Goal: Information Seeking & Learning: Learn about a topic

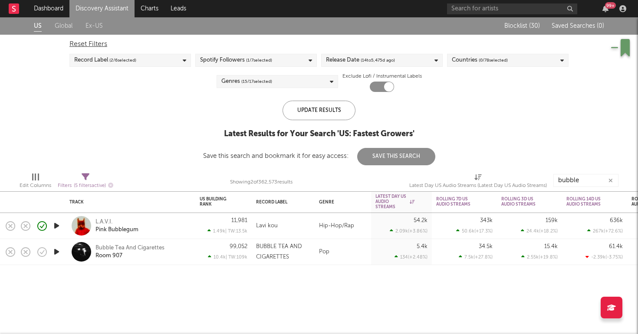
click at [64, 95] on div "US Global Ex-US Blocklist ( 30 ) Saved Searches ( 0 ) Reset Filters Record Labe…" at bounding box center [319, 91] width 638 height 148
click at [87, 3] on link "Discovery Assistant" at bounding box center [101, 8] width 65 height 17
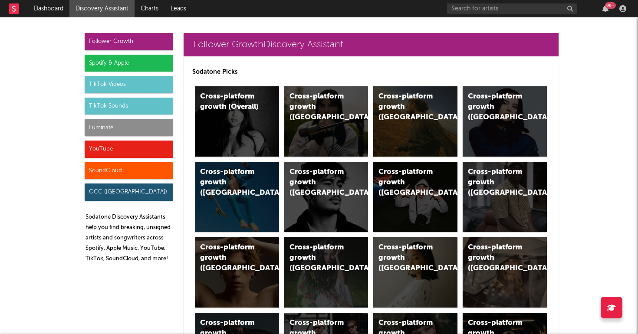
click at [123, 124] on div "Luminate" at bounding box center [129, 127] width 89 height 17
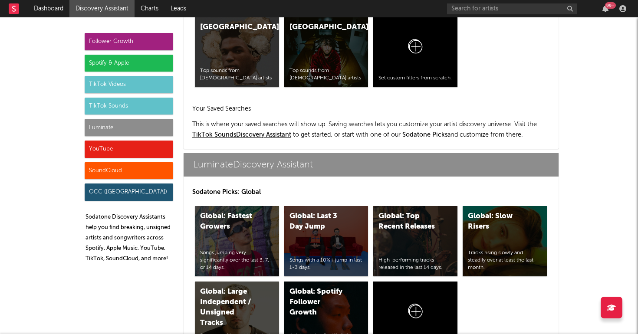
scroll to position [3853, 0]
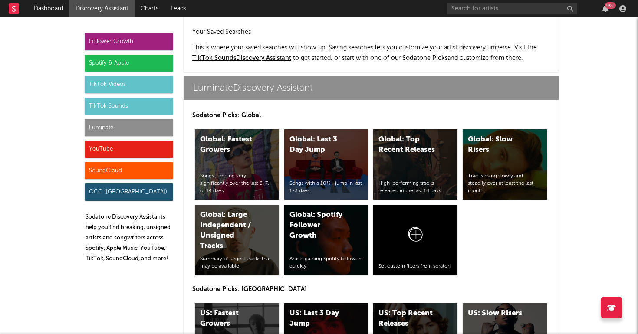
click at [129, 35] on div "Follower Growth" at bounding box center [129, 41] width 89 height 17
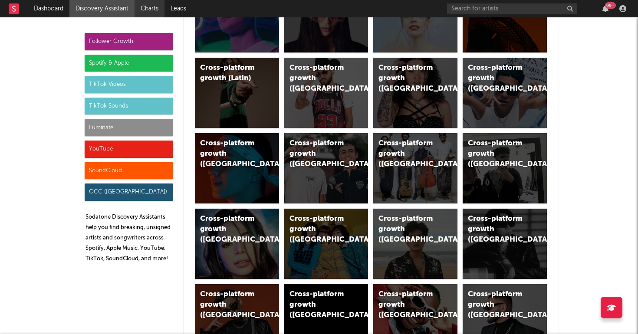
scroll to position [0, 0]
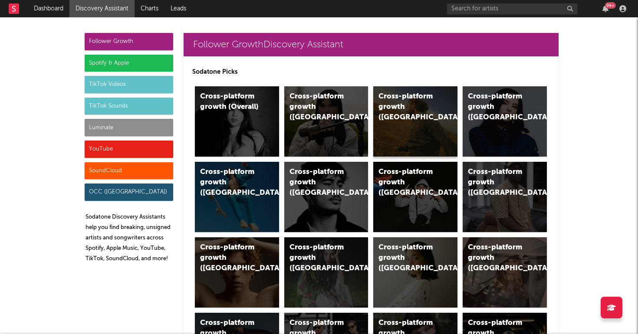
click at [385, 93] on div "Cross-platform growth ([GEOGRAPHIC_DATA])" at bounding box center [407, 107] width 59 height 31
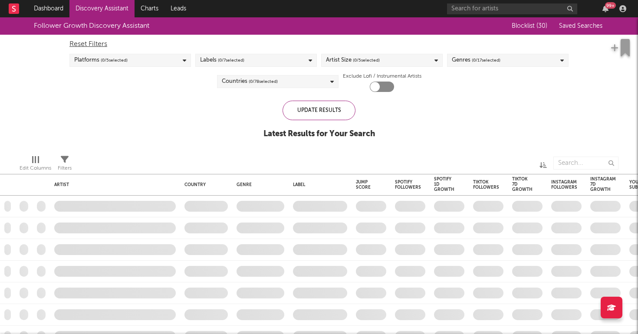
checkbox input "true"
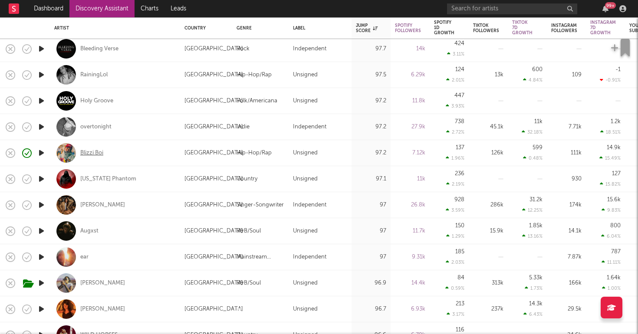
click at [97, 151] on div "Blizzi Boi" at bounding box center [91, 153] width 23 height 8
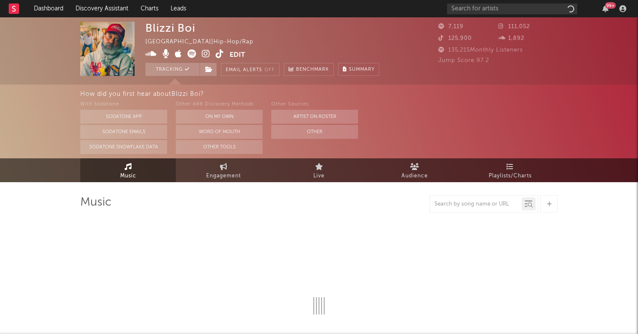
select select "1w"
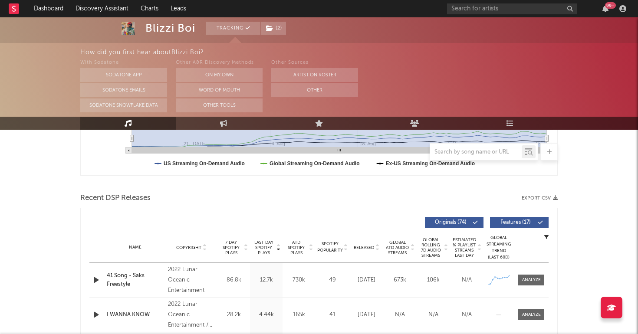
scroll to position [250, 0]
click at [537, 279] on div at bounding box center [531, 279] width 19 height 7
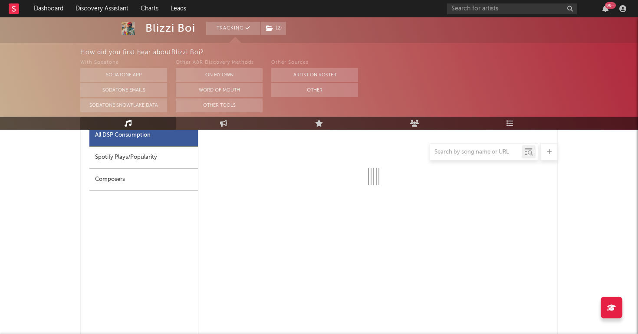
select select "1w"
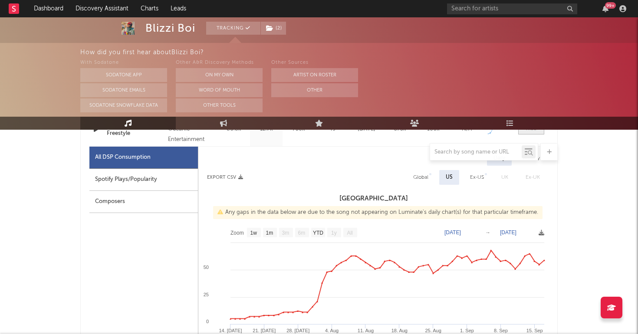
scroll to position [394, 0]
